Goal: Task Accomplishment & Management: Manage account settings

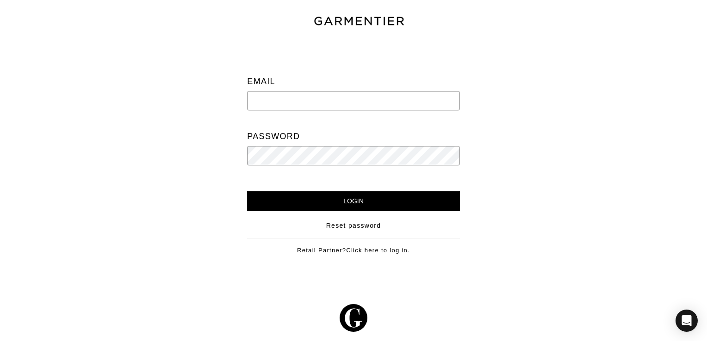
click at [368, 101] on input "email" at bounding box center [353, 100] width 212 height 19
type input "[EMAIL_ADDRESS][DOMAIN_NAME]"
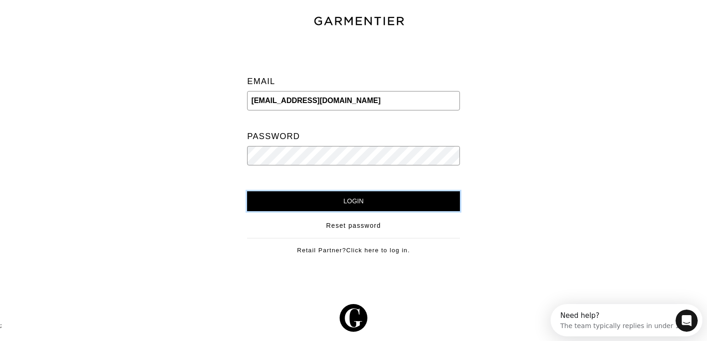
click at [309, 199] on input "Login" at bounding box center [353, 202] width 212 height 20
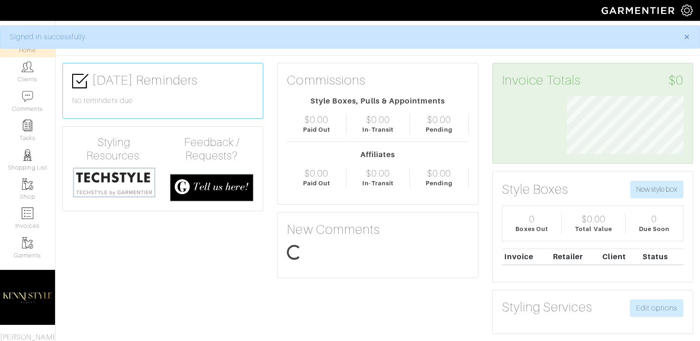
scroll to position [58, 130]
click at [25, 73] on link "Clients" at bounding box center [27, 71] width 55 height 29
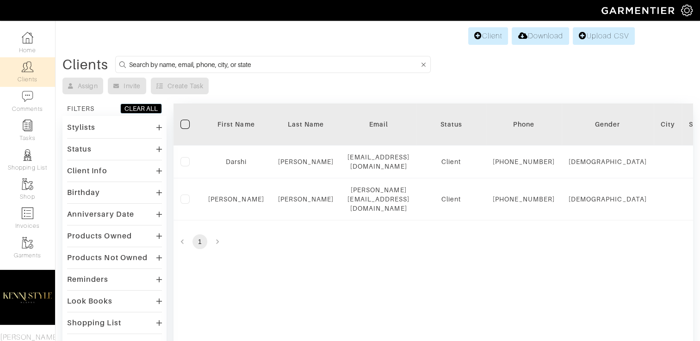
click at [686, 14] on img at bounding box center [687, 11] width 12 height 12
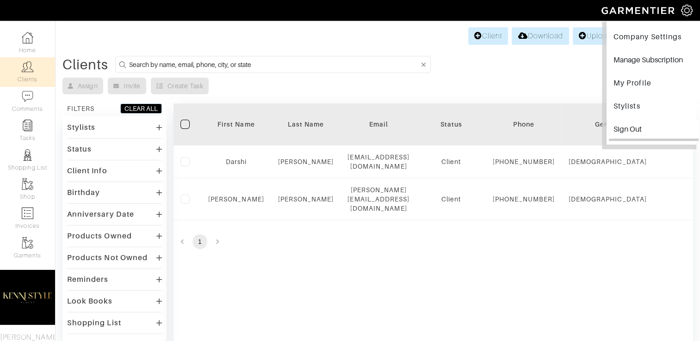
click at [633, 124] on input "Sign Out" at bounding box center [654, 130] width 90 height 21
